Goal: Task Accomplishment & Management: Complete application form

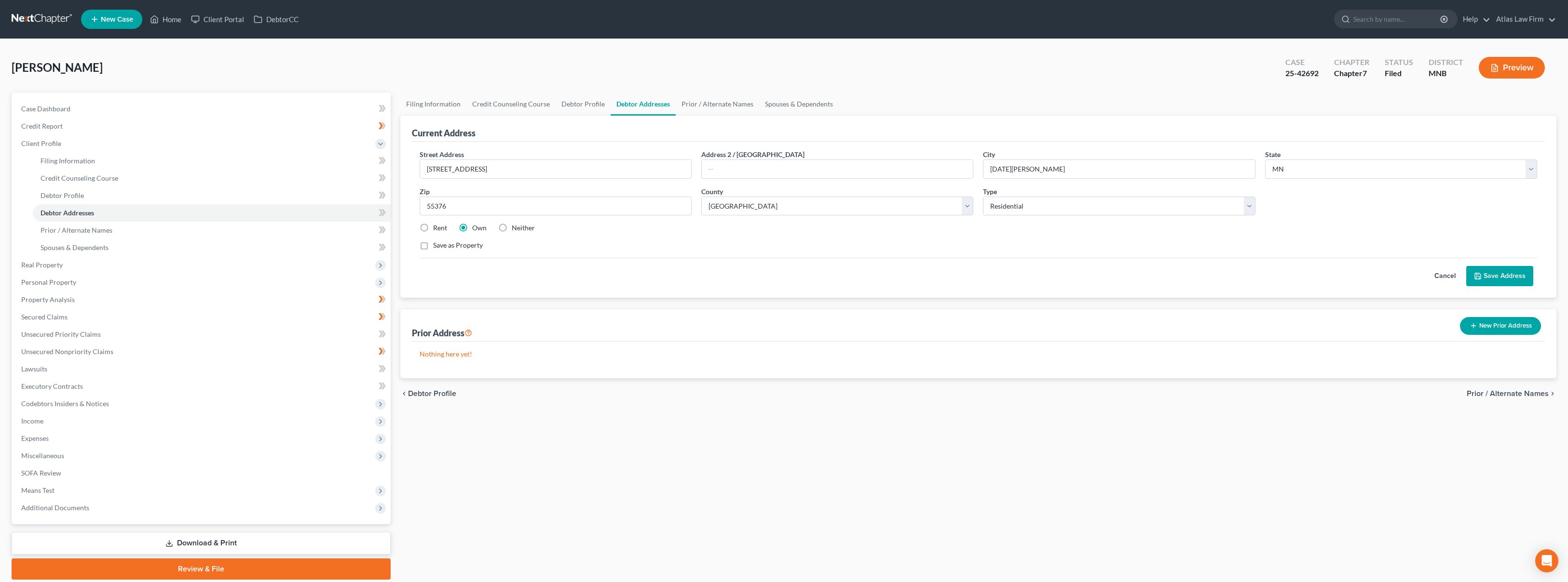
select select "24"
select select "85"
select select "0"
click at [42, 17] on link at bounding box center [42, 19] width 62 height 17
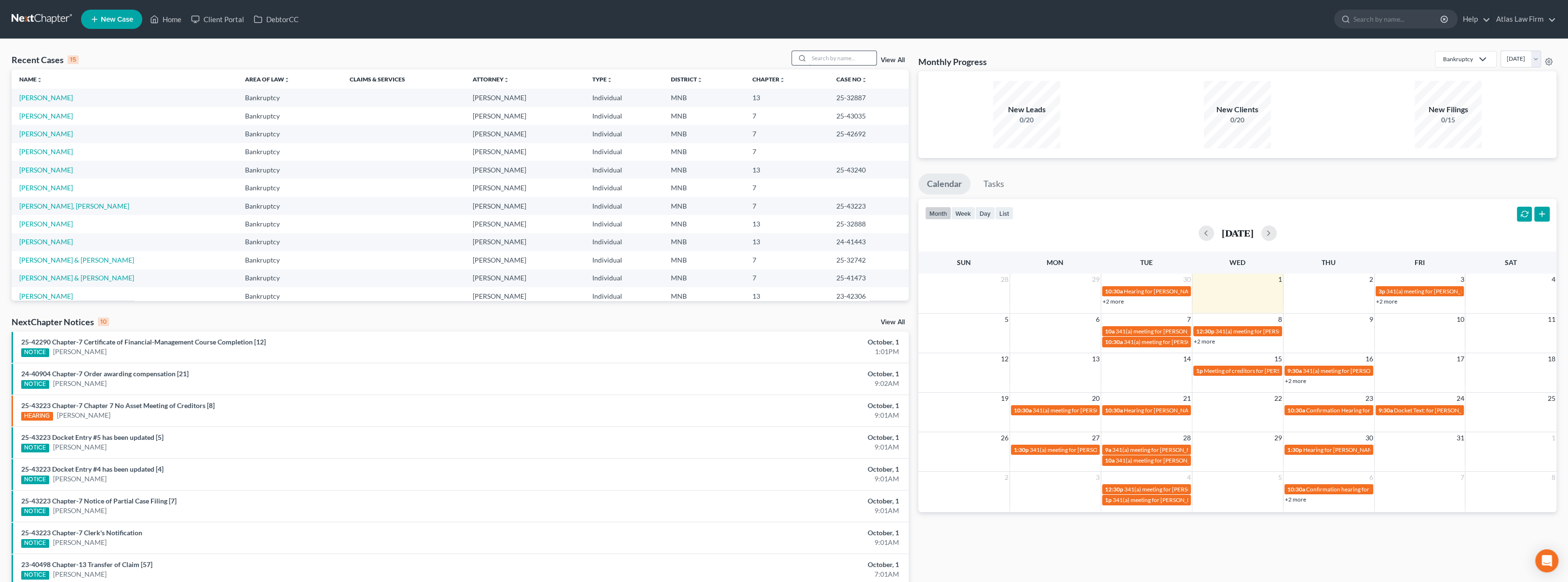
click at [818, 61] on input "search" at bounding box center [842, 58] width 68 height 14
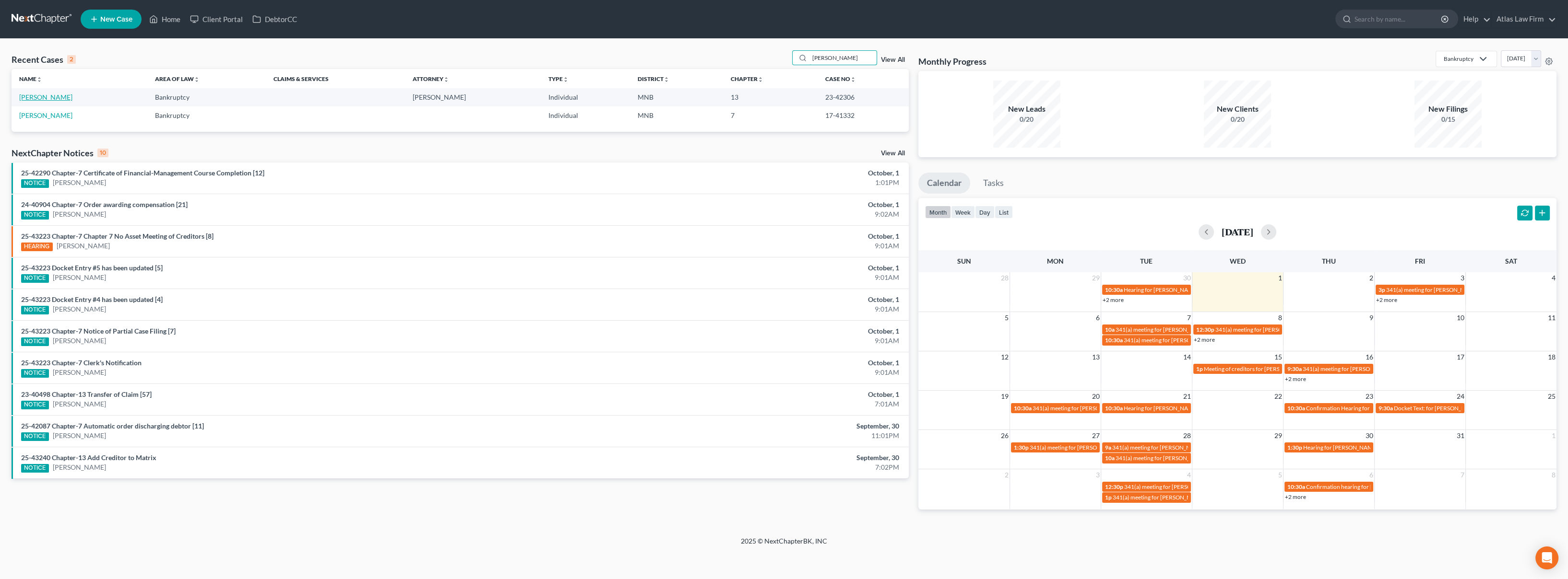
type input "[PERSON_NAME]"
click at [60, 100] on link "[PERSON_NAME]" at bounding box center [46, 97] width 53 height 8
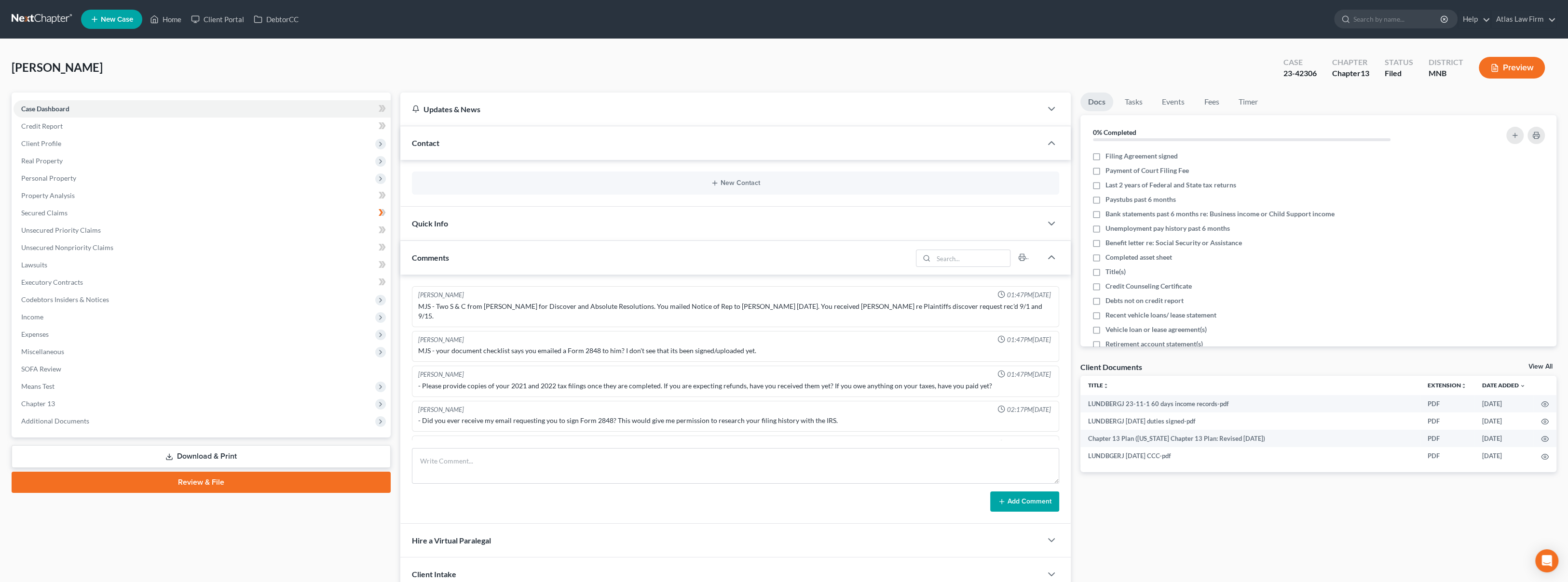
scroll to position [709, 0]
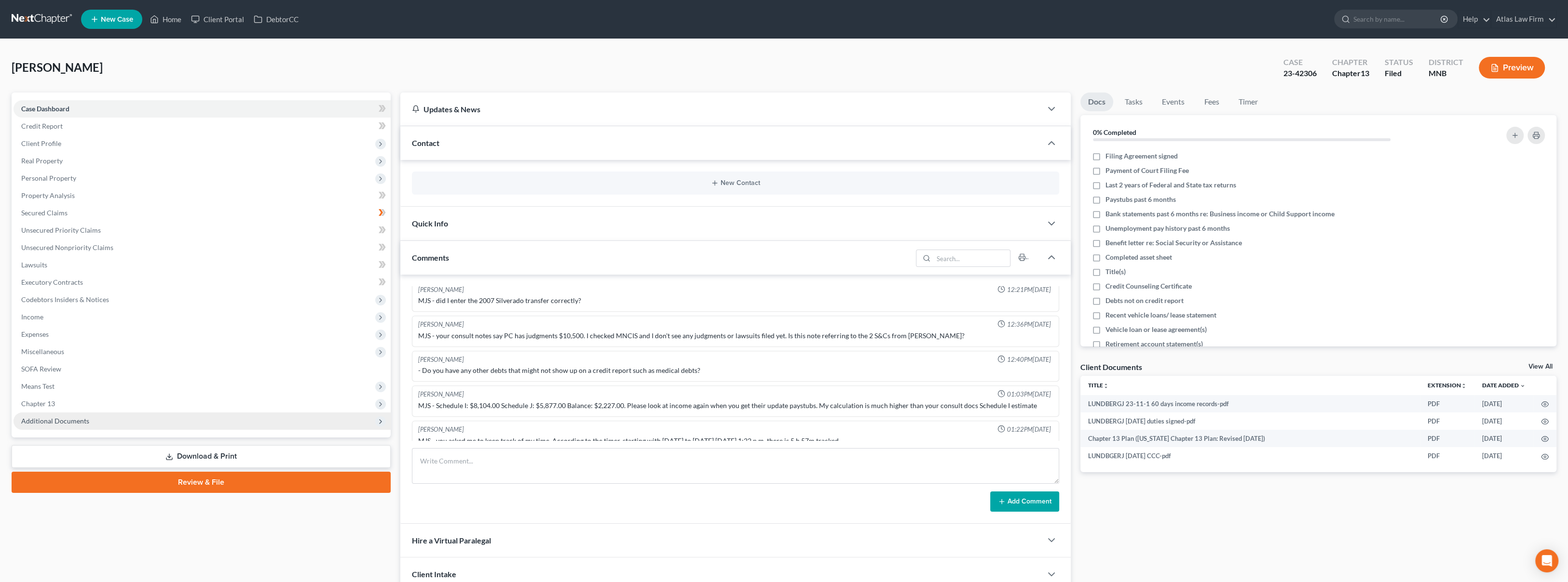
click at [108, 420] on span "Additional Documents" at bounding box center [202, 420] width 377 height 17
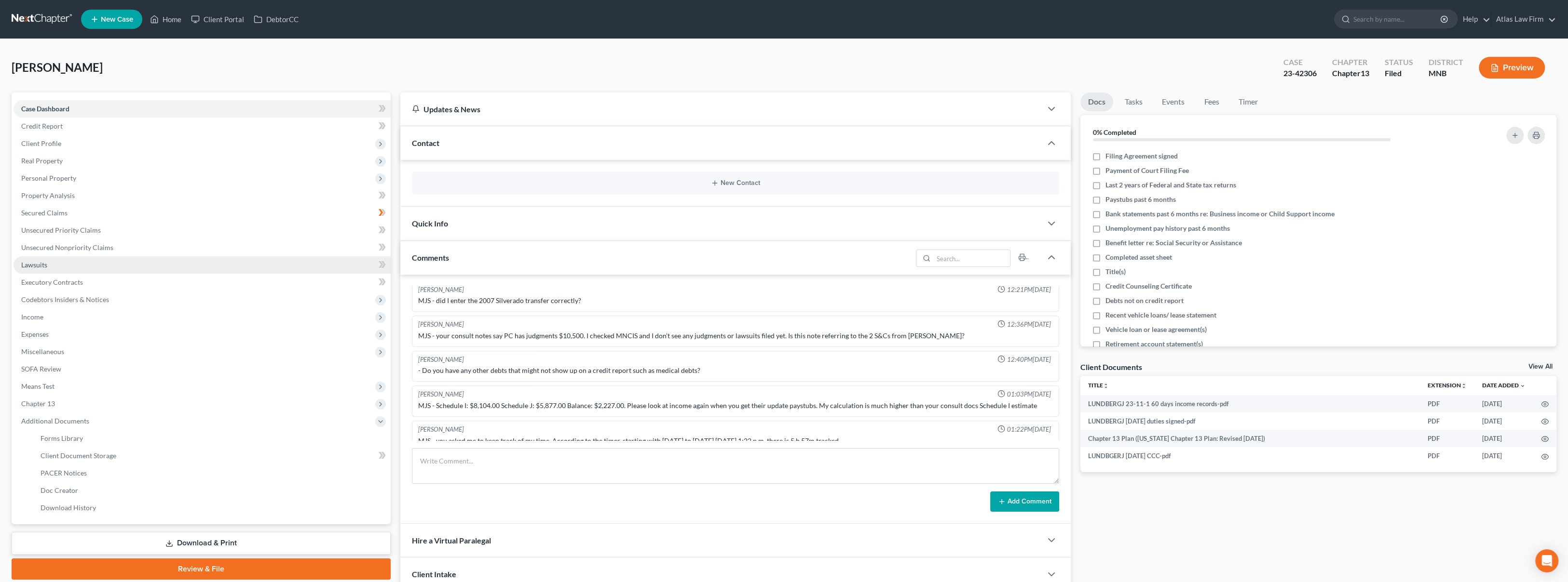
scroll to position [113, 0]
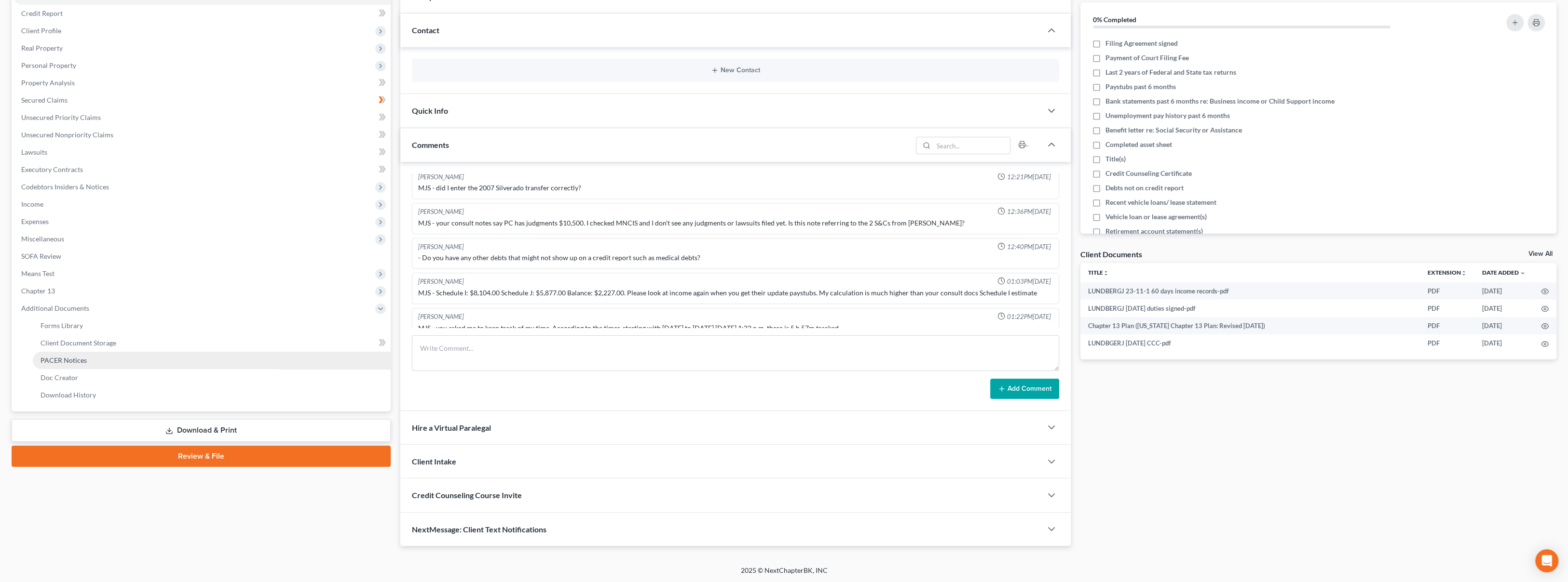
click at [124, 361] on link "PACER Notices" at bounding box center [211, 360] width 358 height 17
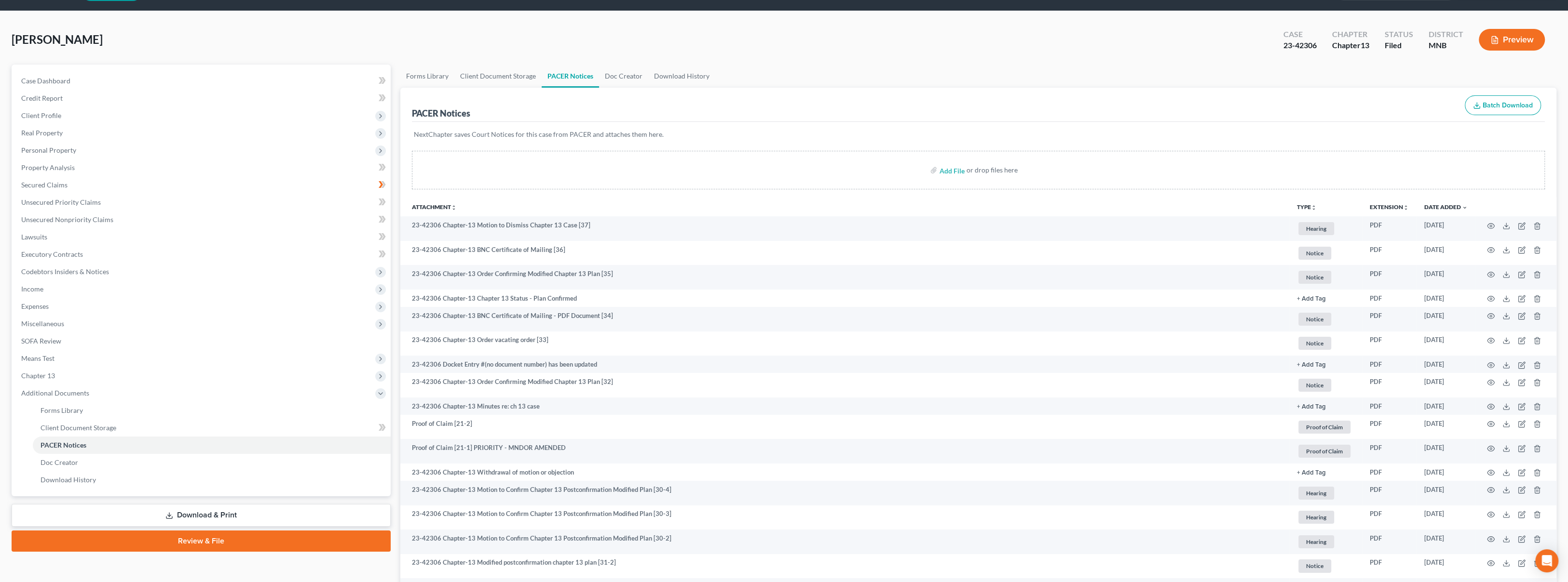
scroll to position [54, 0]
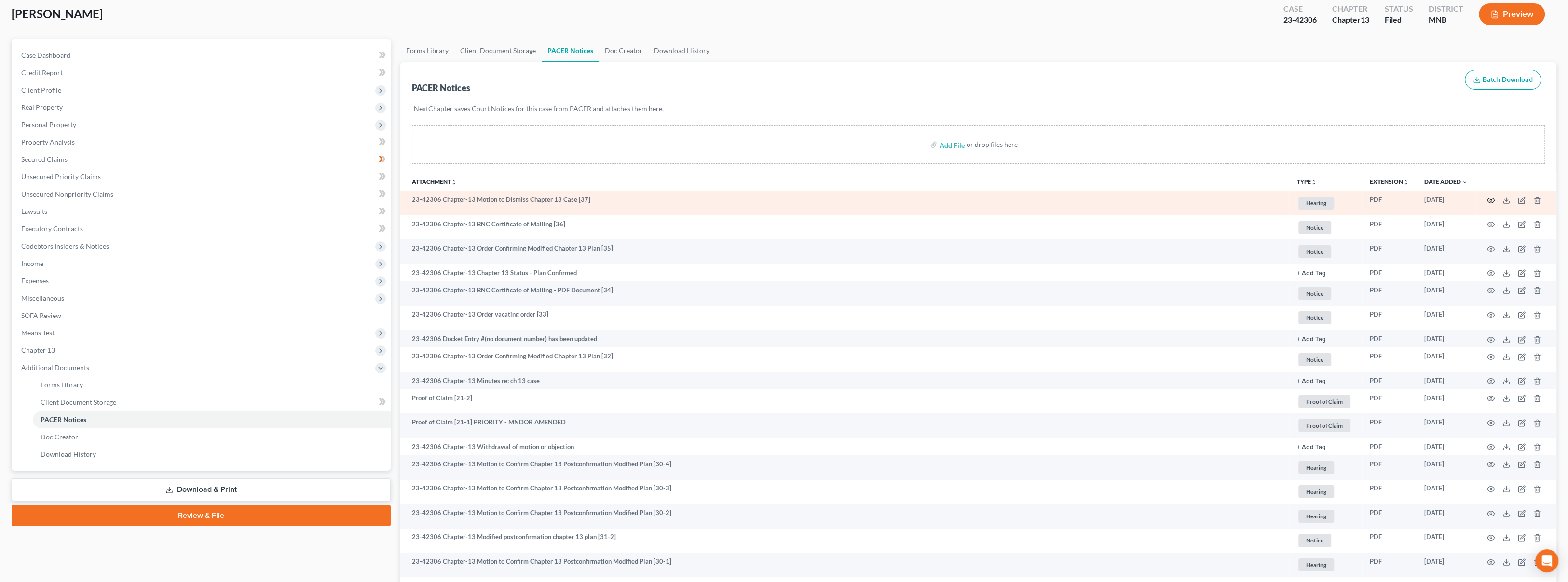
click at [1492, 200] on icon "button" at bounding box center [1491, 200] width 7 height 7
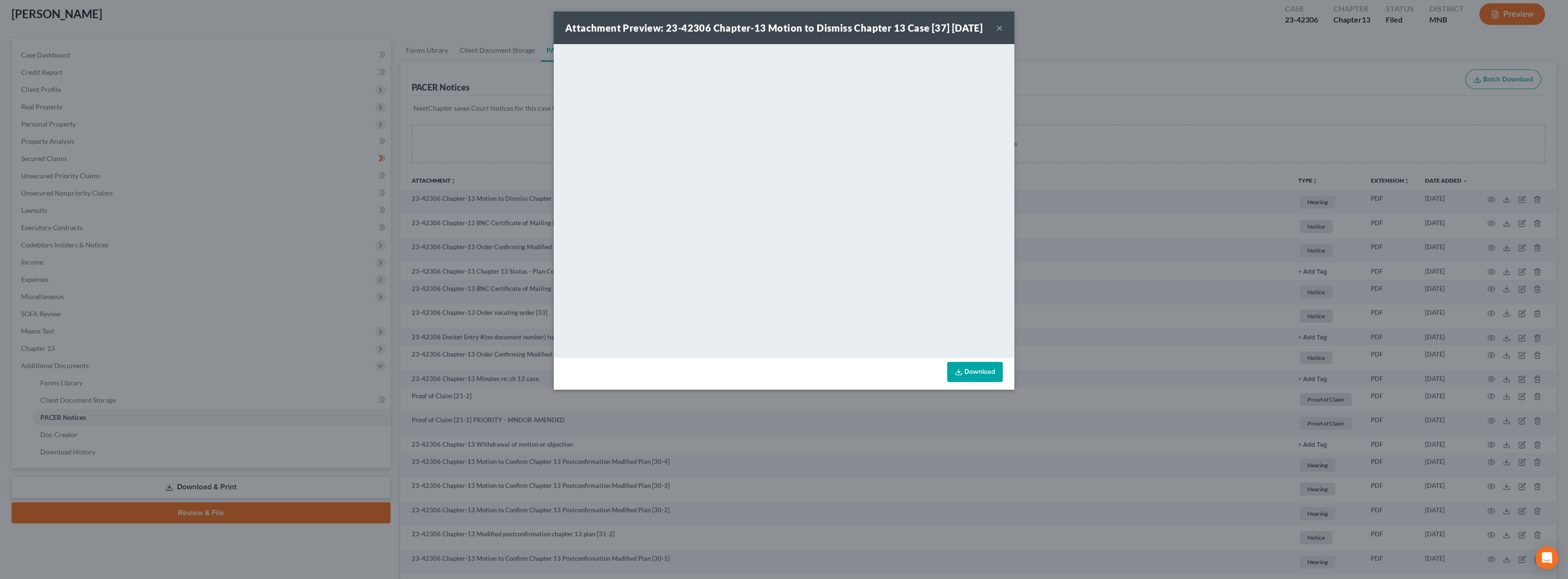
click at [996, 33] on button "×" at bounding box center [999, 28] width 7 height 12
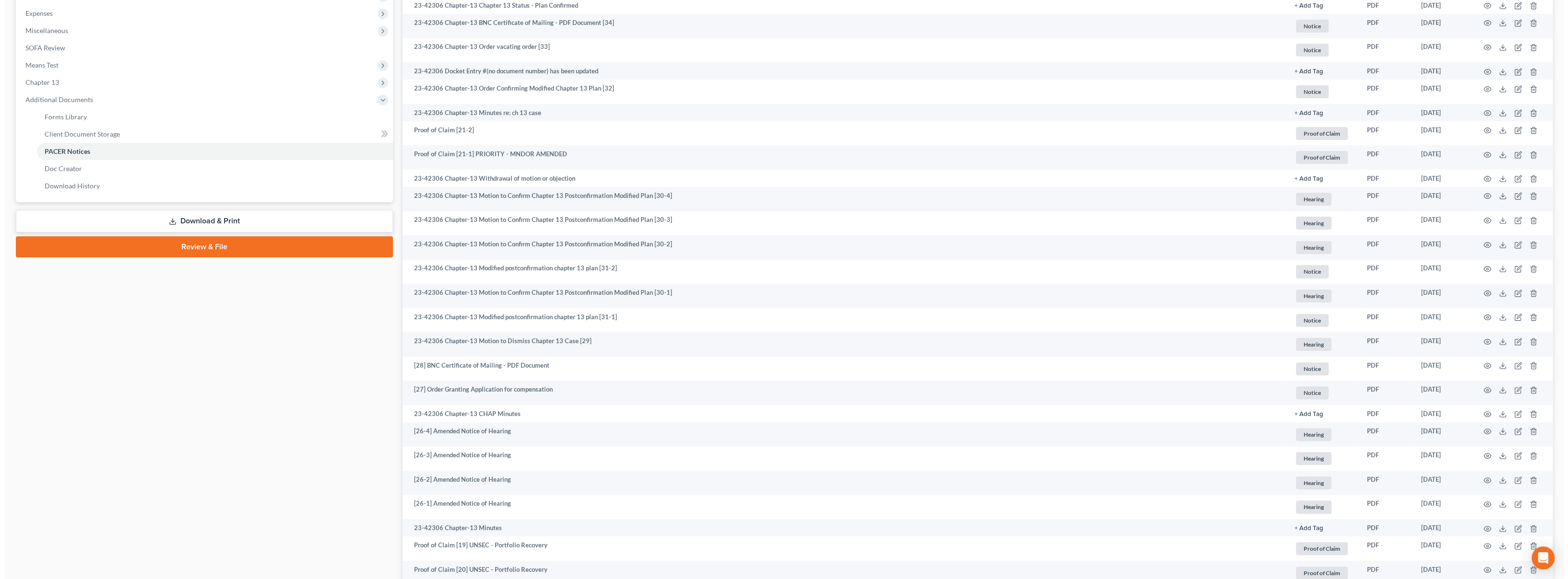
scroll to position [267, 0]
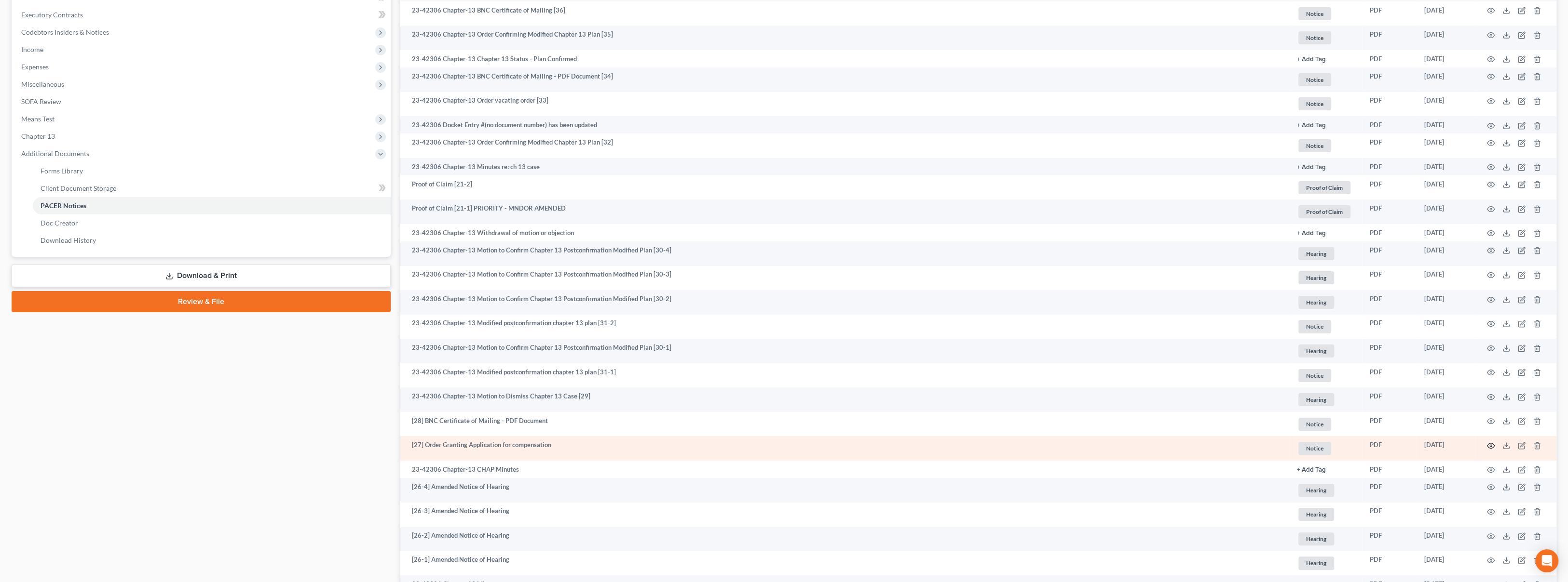
click at [1491, 445] on circle "button" at bounding box center [1491, 446] width 2 height 2
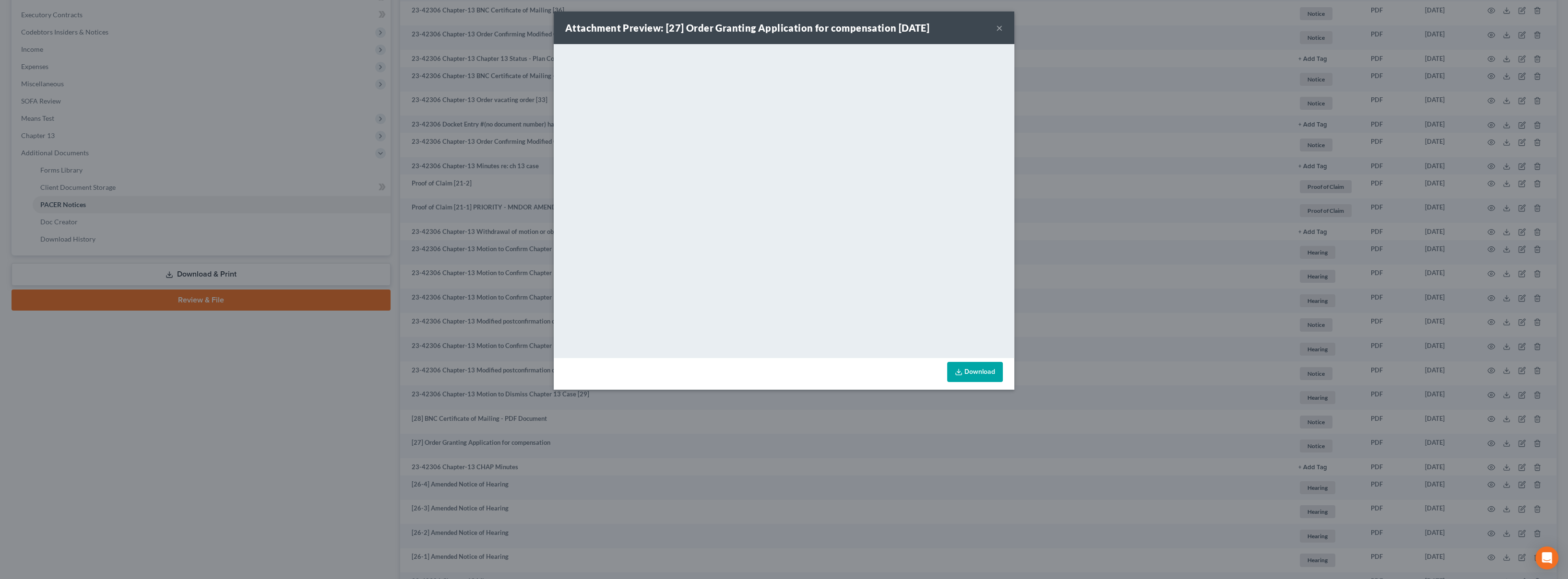
click at [998, 30] on button "×" at bounding box center [999, 28] width 7 height 12
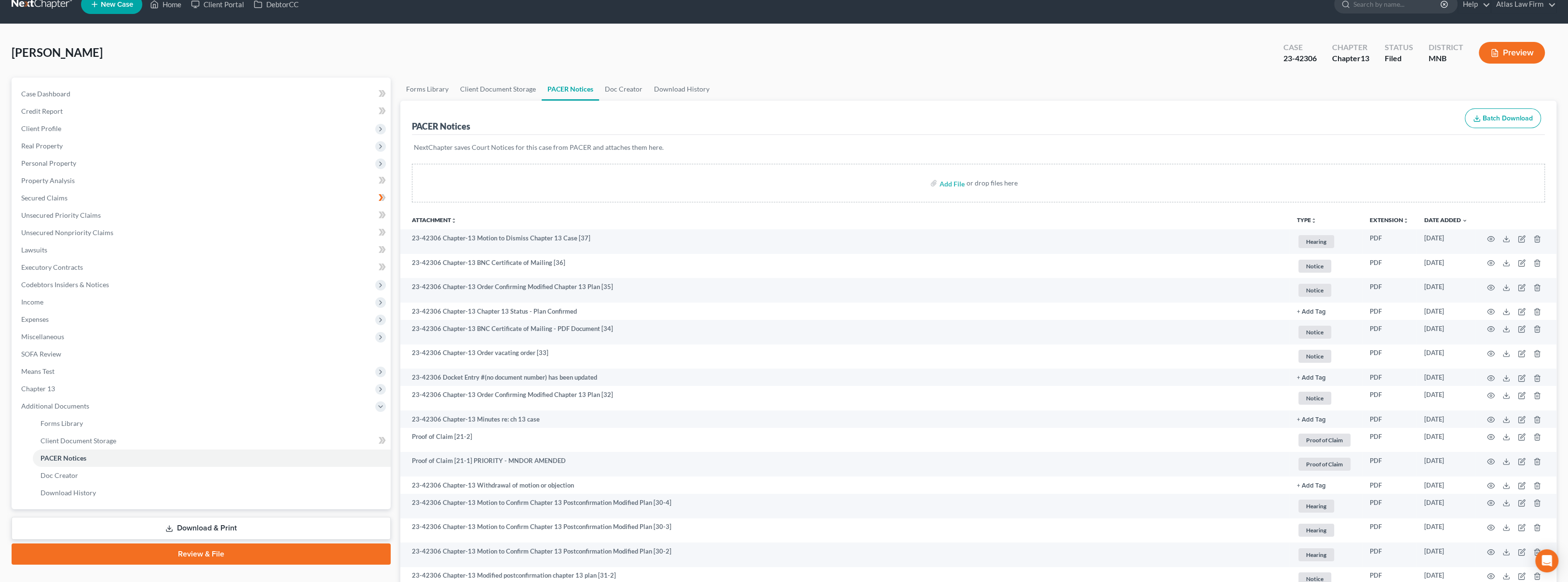
scroll to position [0, 0]
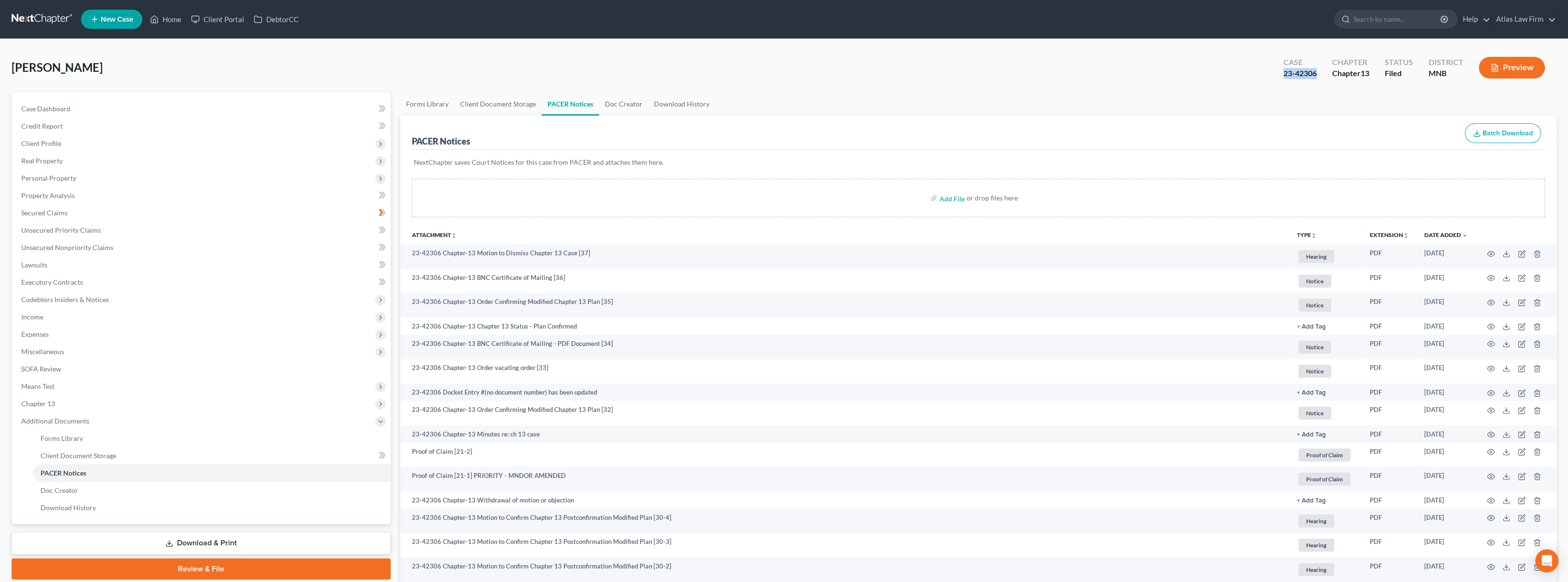
drag, startPoint x: 1319, startPoint y: 75, endPoint x: 1282, endPoint y: 77, distance: 37.1
click at [1282, 77] on div "Case 23-42306" at bounding box center [1299, 68] width 48 height 28
copy div "23-42306"
click at [36, 22] on link at bounding box center [42, 19] width 62 height 17
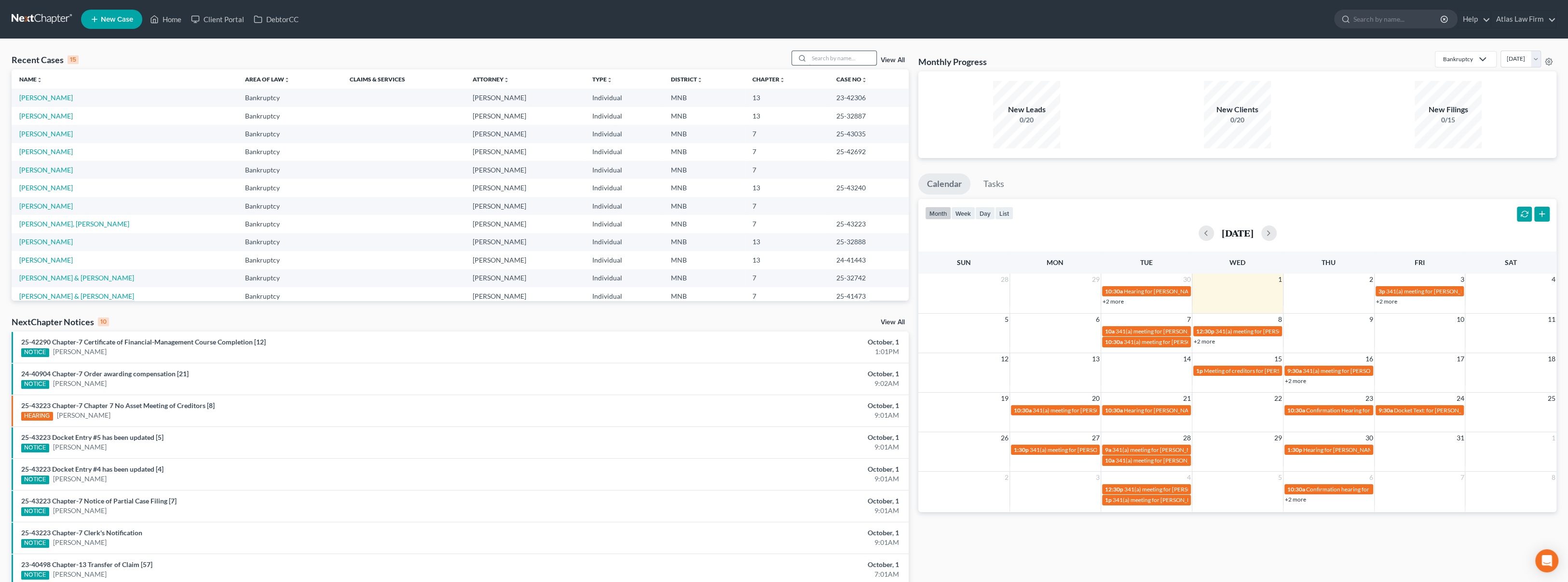
click at [850, 60] on input "search" at bounding box center [842, 58] width 68 height 14
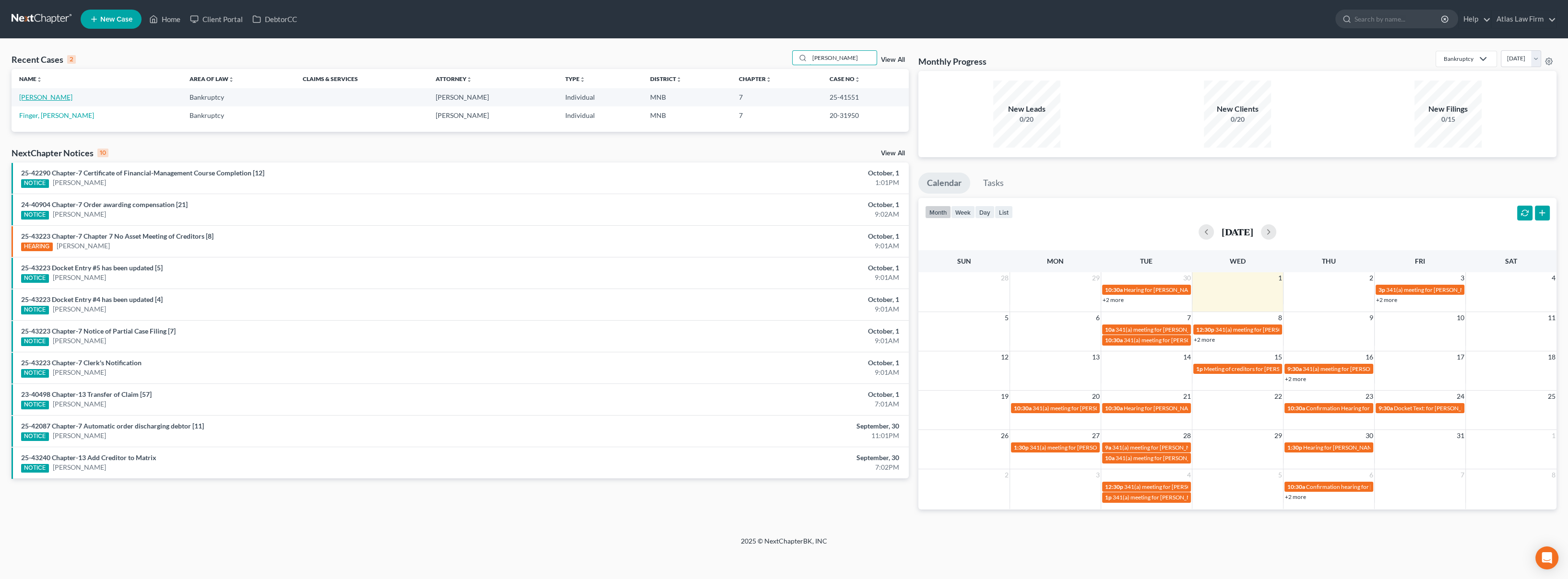
type input "tyler"
click at [48, 96] on link "[PERSON_NAME]" at bounding box center [46, 97] width 53 height 8
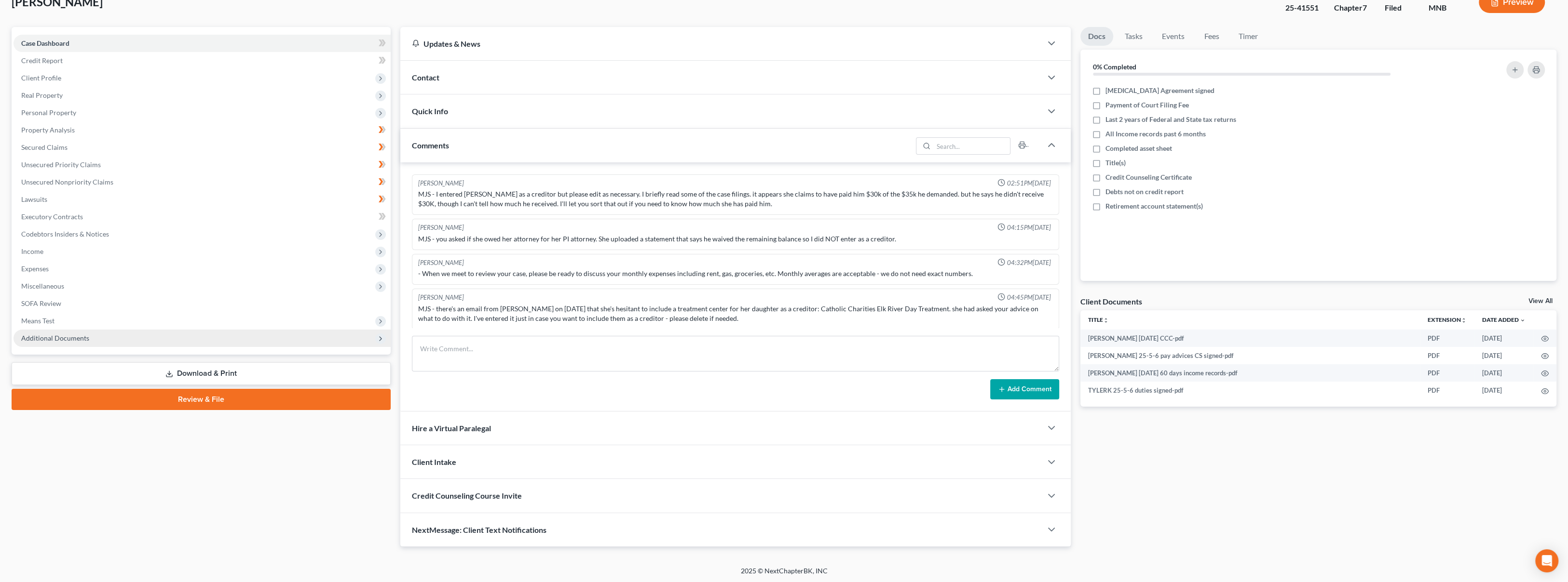
scroll to position [66, 0]
click at [78, 336] on span "Additional Documents" at bounding box center [55, 337] width 68 height 8
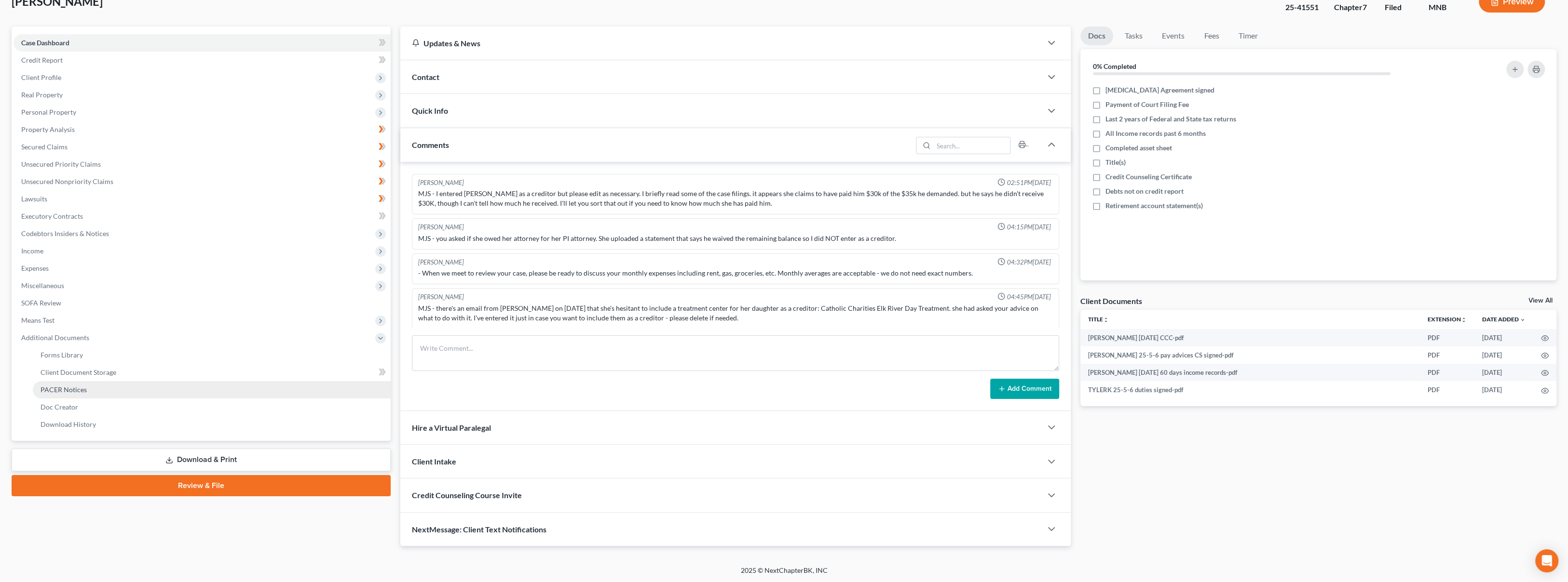
click at [121, 389] on link "PACER Notices" at bounding box center [211, 389] width 358 height 17
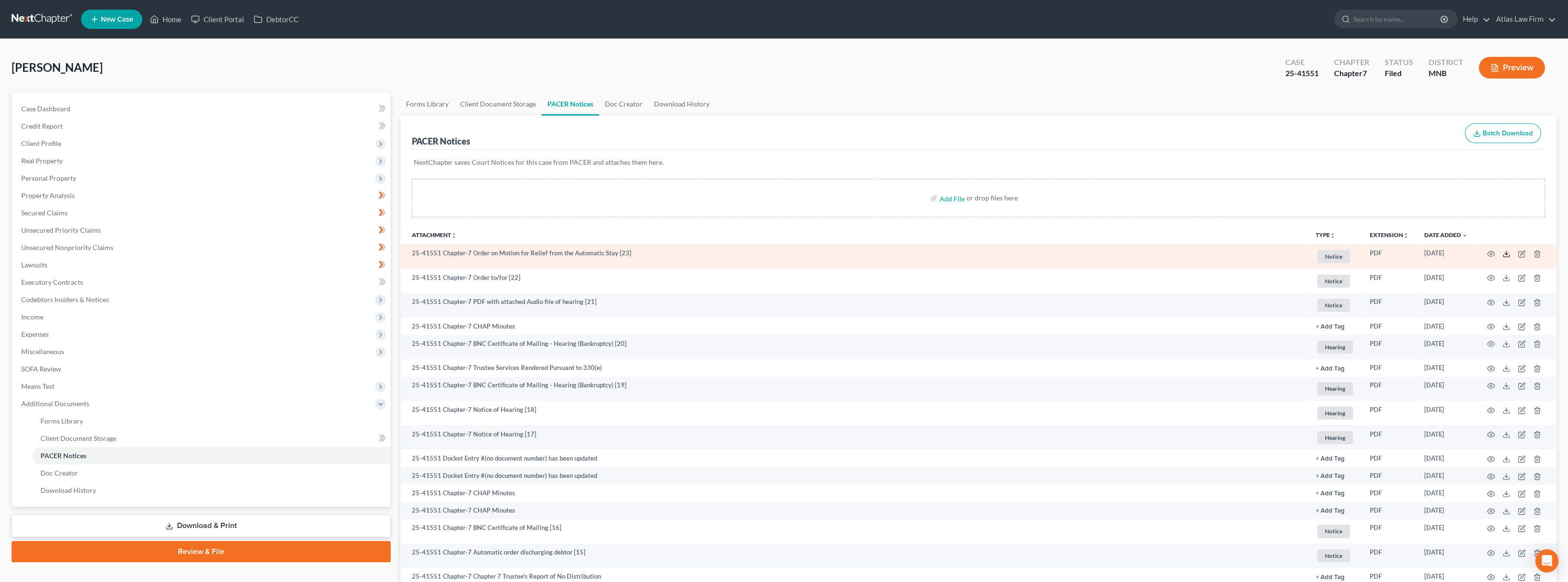
click at [1502, 255] on icon at bounding box center [1506, 254] width 7 height 7
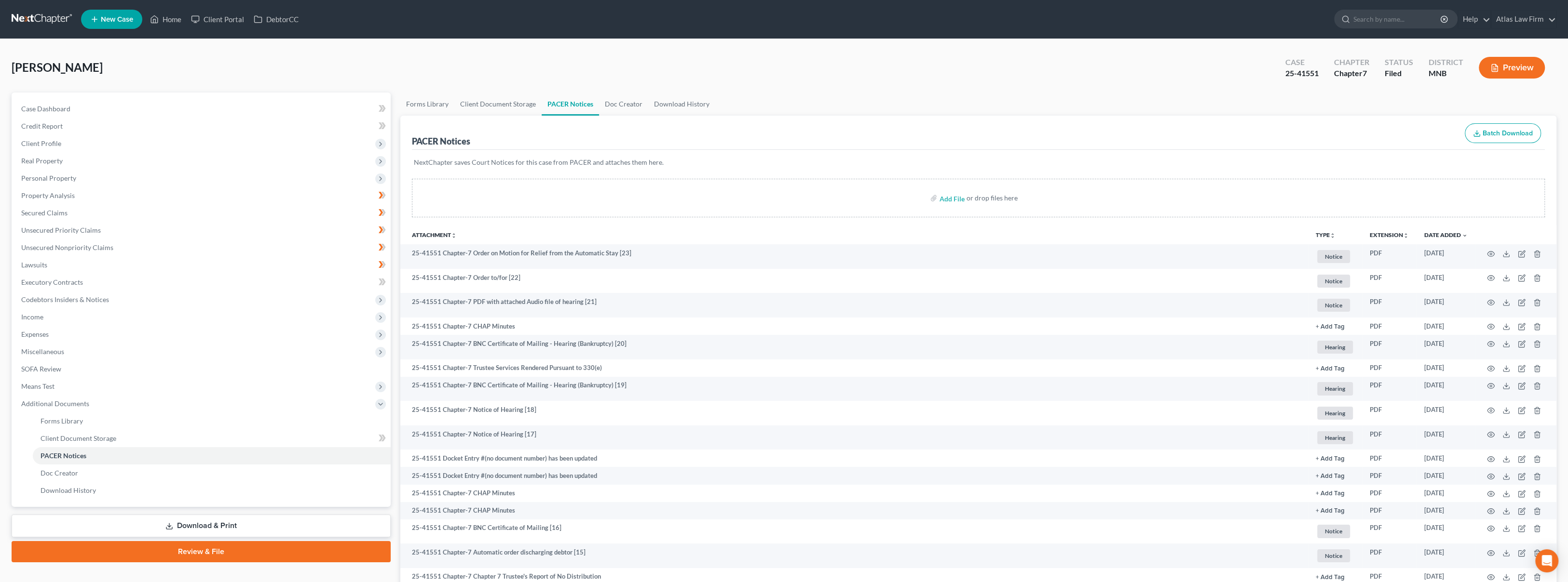
click at [46, 19] on link at bounding box center [42, 19] width 62 height 17
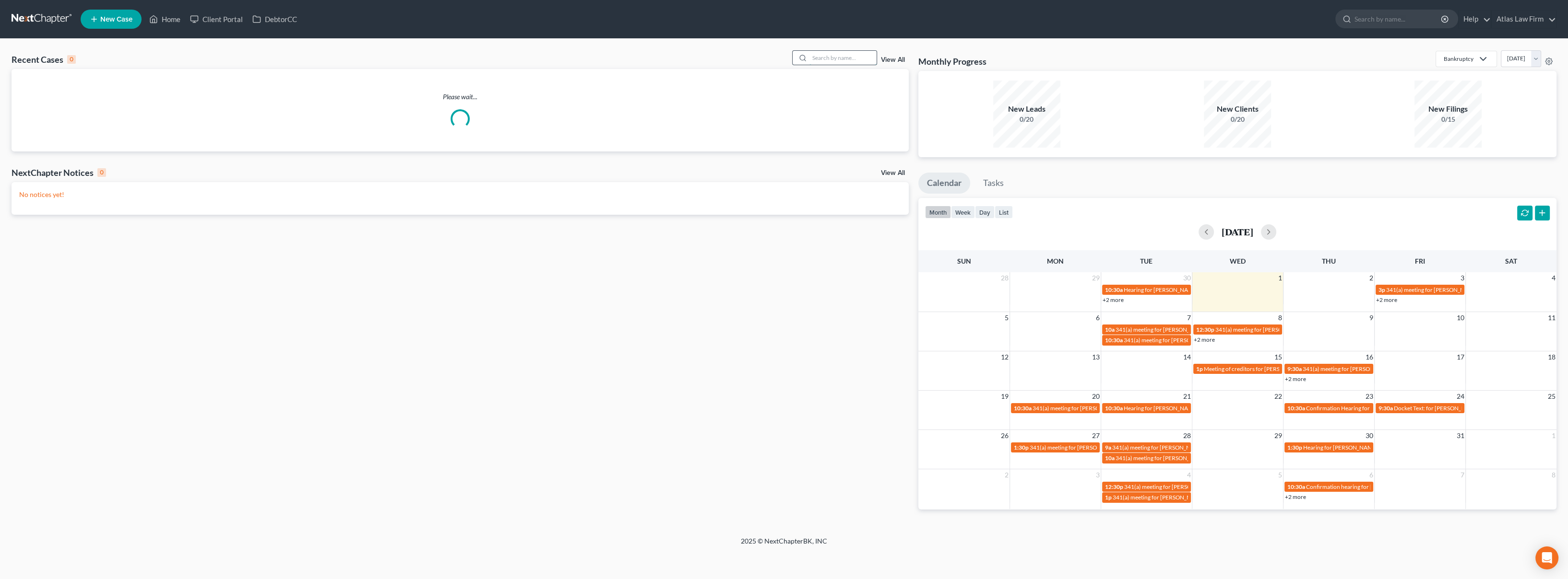
click at [845, 61] on input "search" at bounding box center [843, 58] width 67 height 14
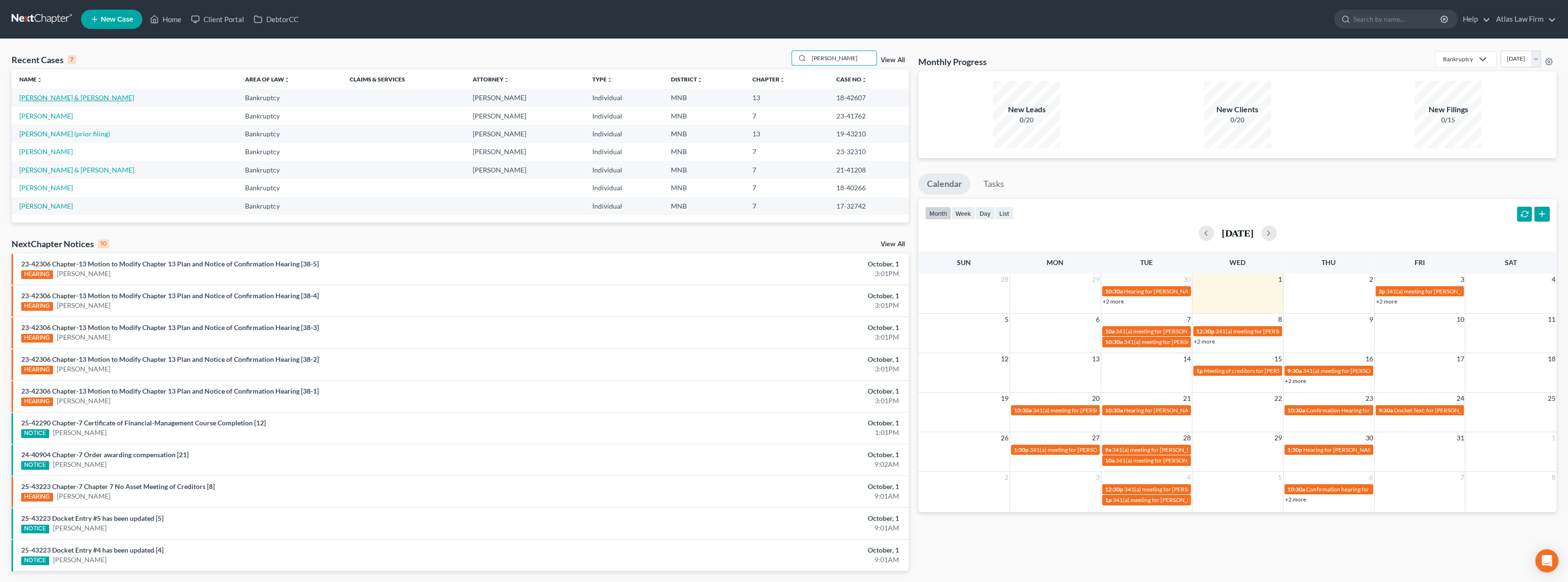
type input "adams"
click at [80, 99] on link "Adams, Joshua & Jessica" at bounding box center [77, 97] width 115 height 8
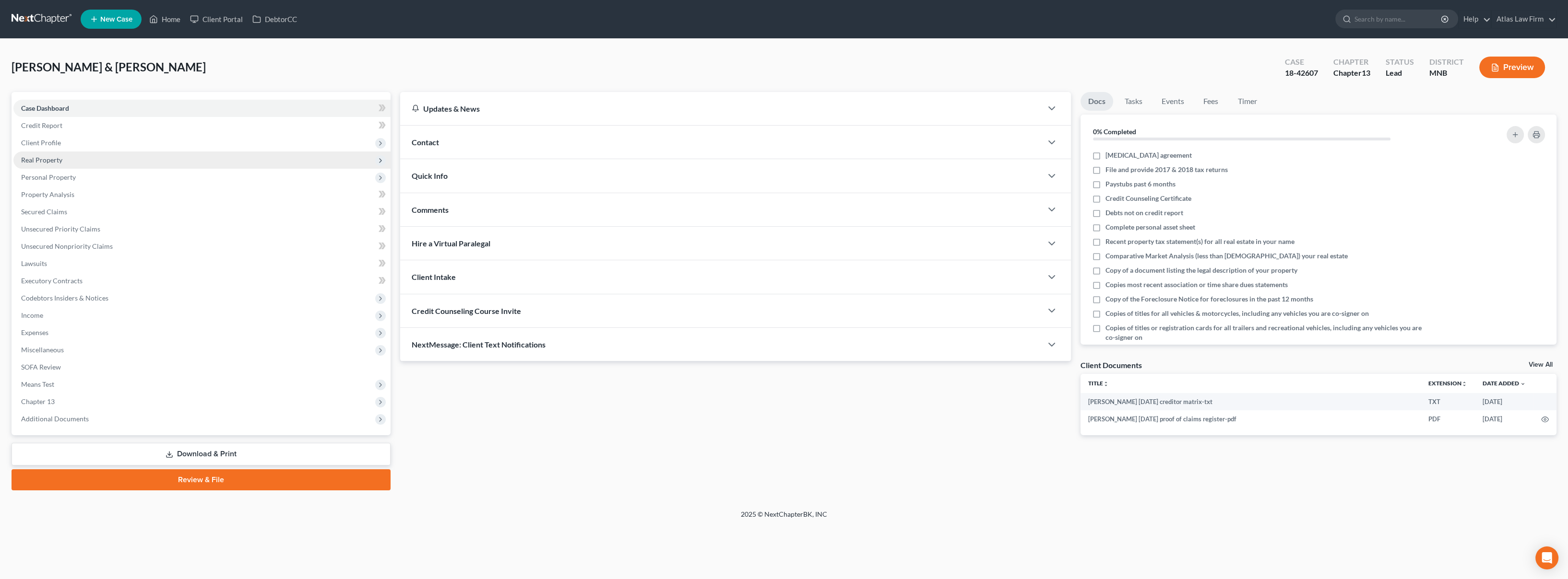
click at [110, 161] on span "Real Property" at bounding box center [201, 160] width 377 height 17
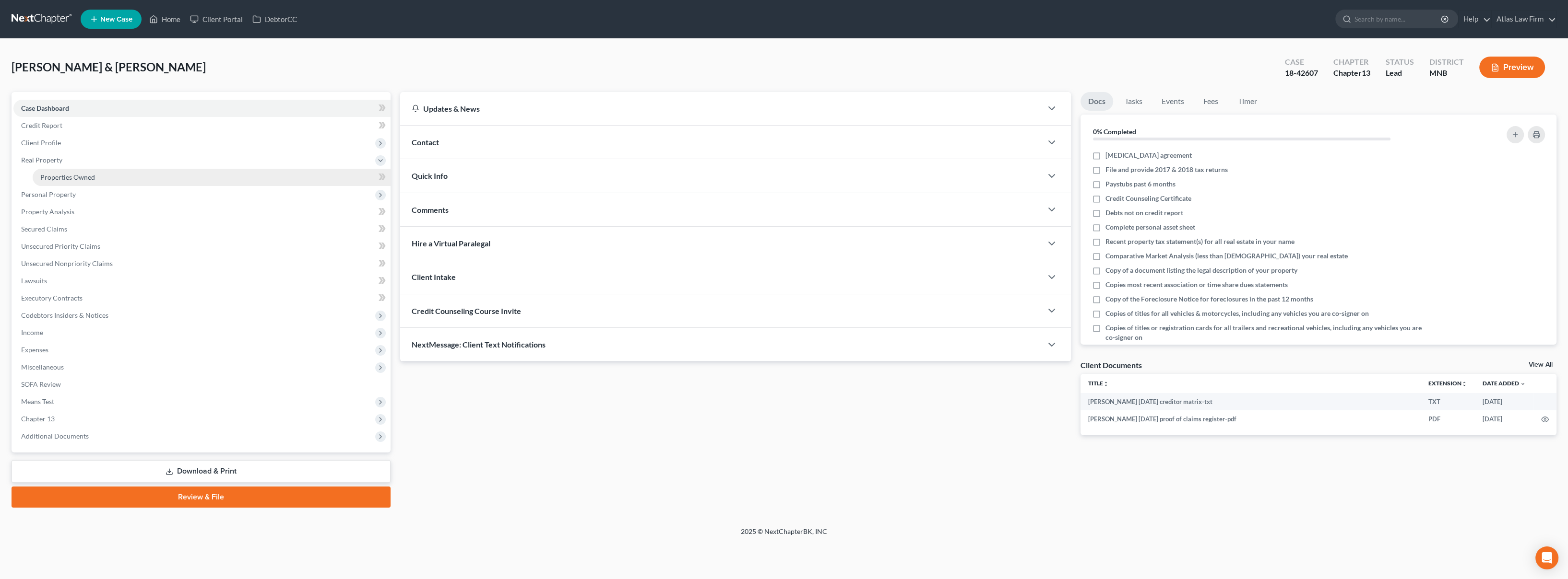
click at [111, 181] on link "Properties Owned" at bounding box center [211, 177] width 358 height 17
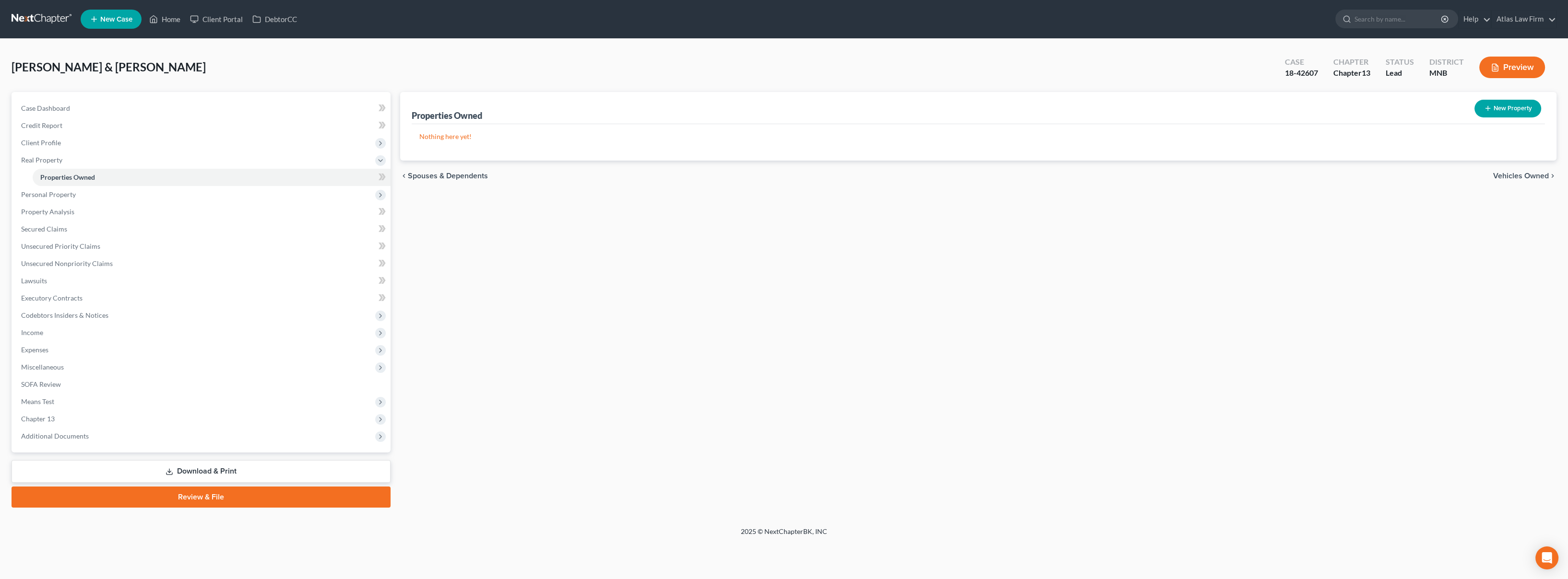
click at [256, 45] on div "Adams, Joshua & Jessica Upgraded Case 18-42607 Chapter Chapter 13 Status Lead D…" at bounding box center [784, 282] width 1568 height 488
click at [148, 134] on span "Client Profile" at bounding box center [201, 142] width 377 height 17
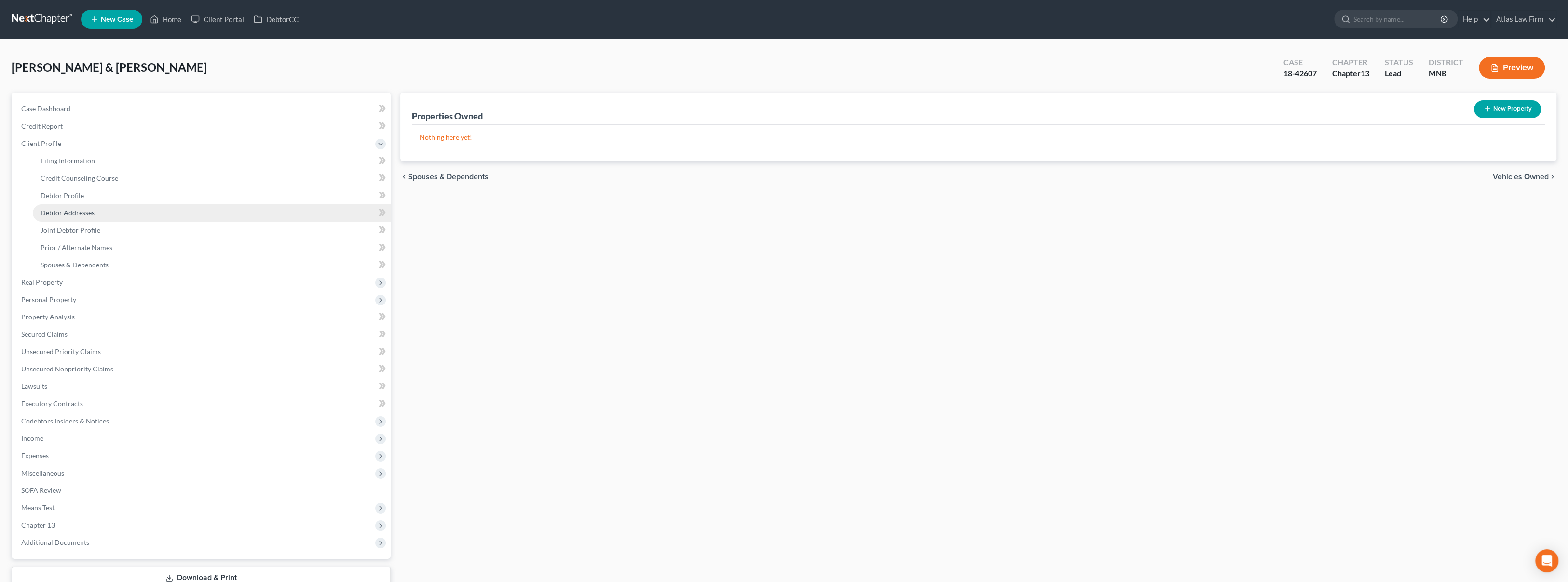
click at [138, 210] on link "Debtor Addresses" at bounding box center [211, 213] width 358 height 17
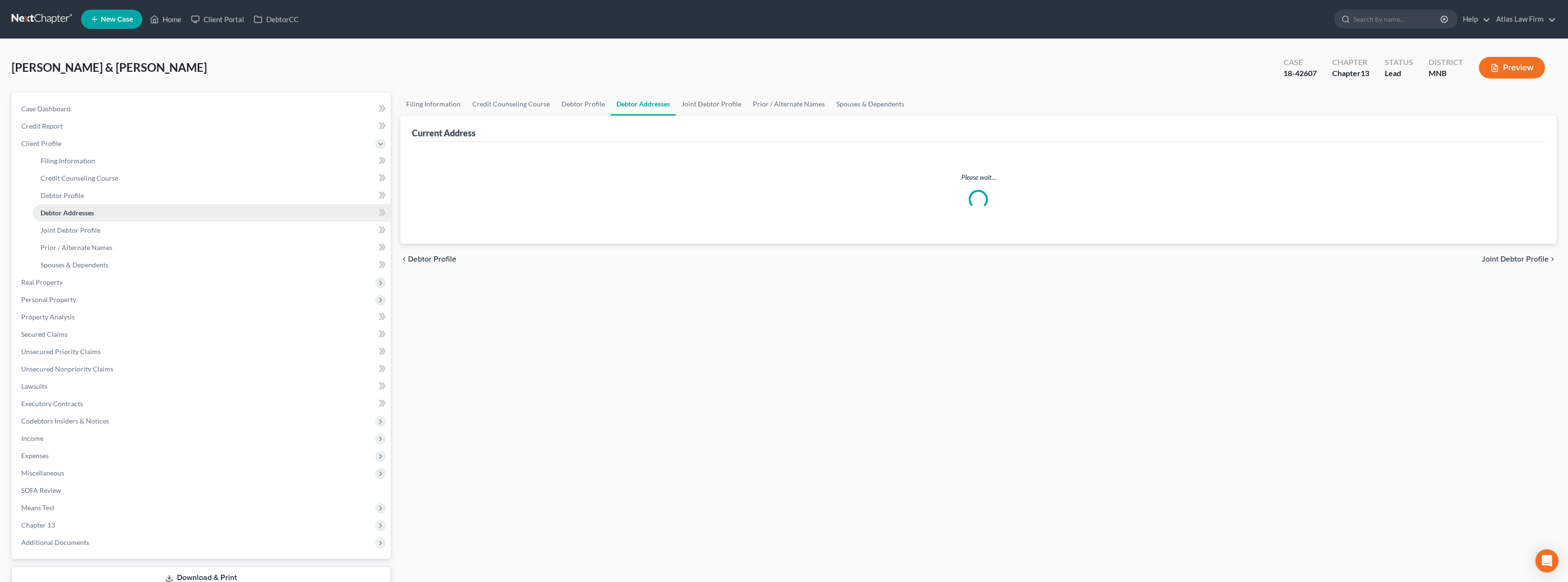
select select "0"
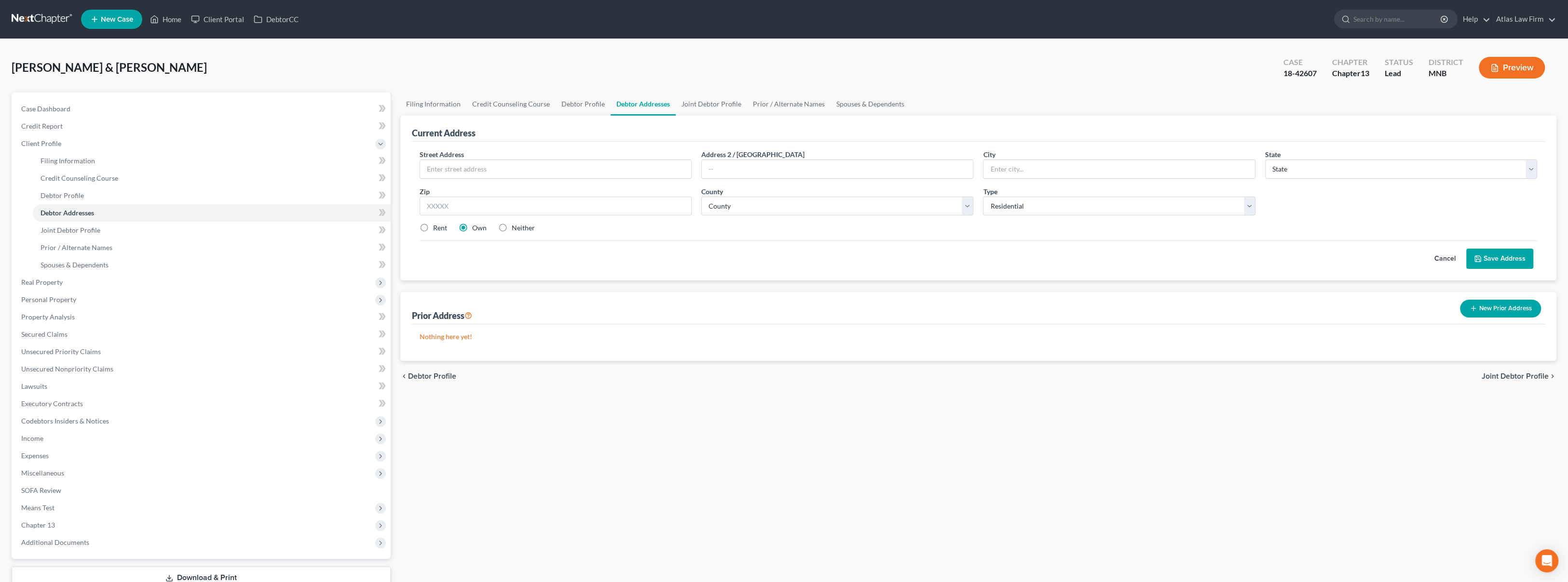
click at [1258, 120] on div "Current Address" at bounding box center [978, 128] width 1133 height 26
click at [669, 48] on div "Adams, Joshua & Jessica Upgraded Case 18-42607 Chapter Chapter 13 Status Lead D…" at bounding box center [784, 336] width 1568 height 595
click at [106, 159] on link "Filing Information" at bounding box center [211, 161] width 358 height 17
select select "1"
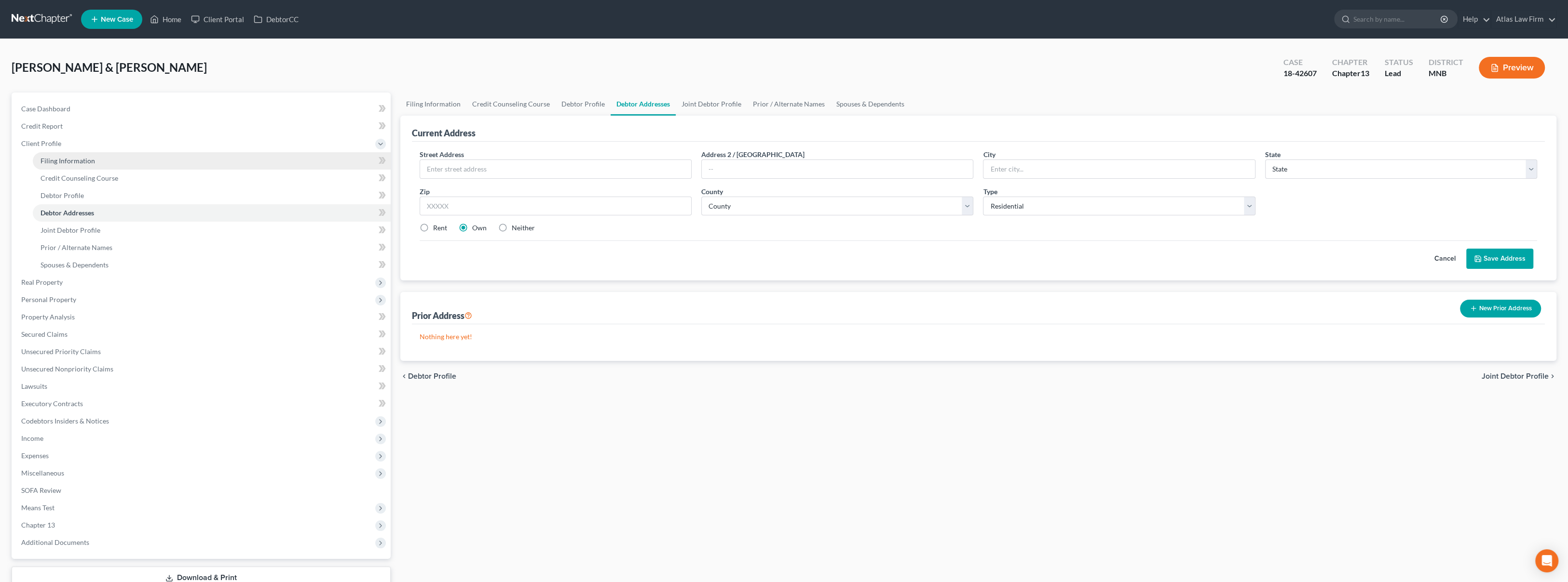
select select "3"
select select "24"
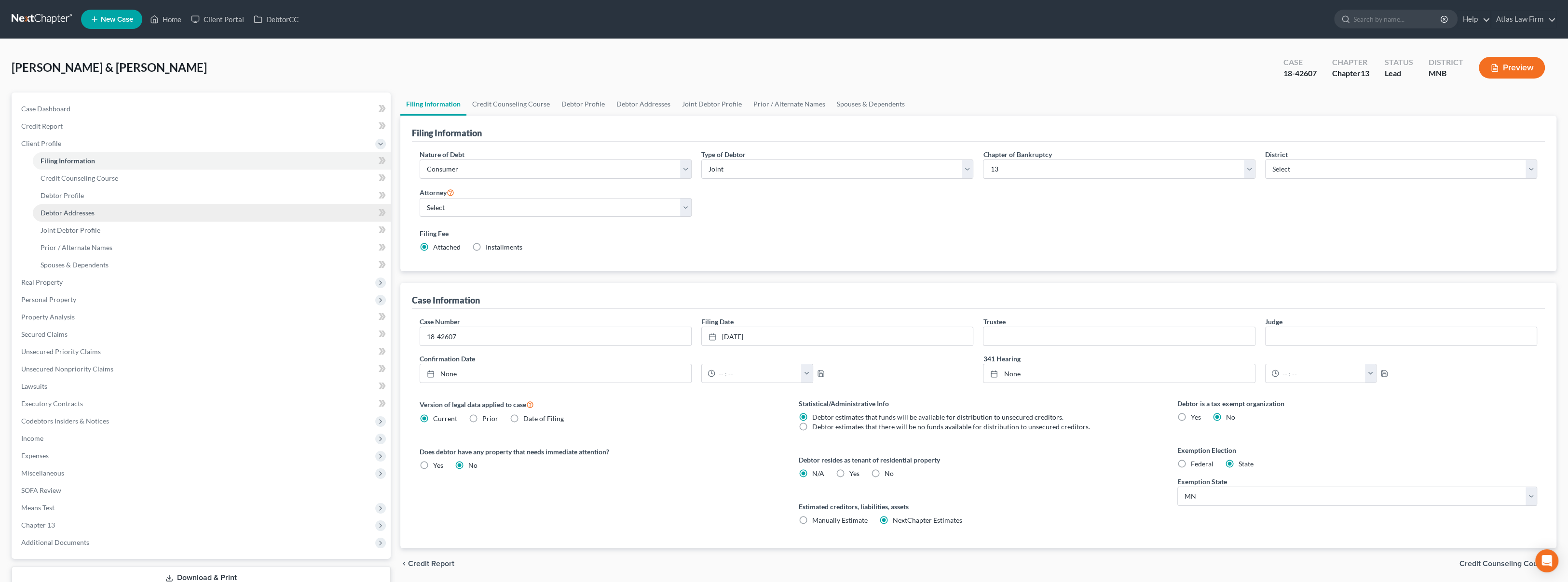
click at [139, 206] on link "Debtor Addresses" at bounding box center [211, 213] width 358 height 17
select select "0"
